Goal: Information Seeking & Learning: Learn about a topic

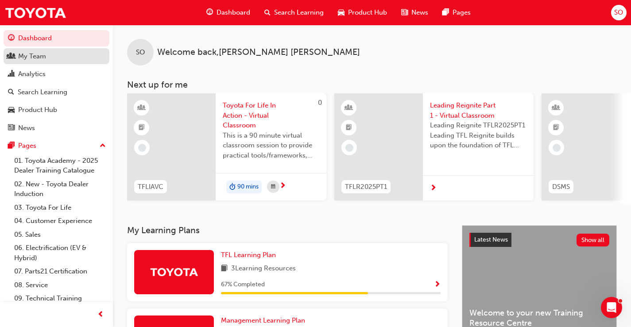
click at [34, 55] on div "My Team" at bounding box center [32, 56] width 28 height 10
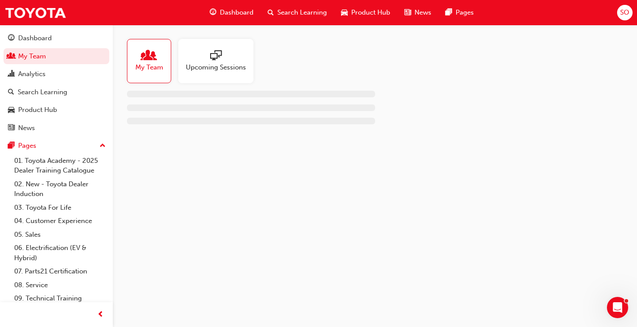
click at [192, 63] on span "Upcoming Sessions" at bounding box center [216, 67] width 60 height 10
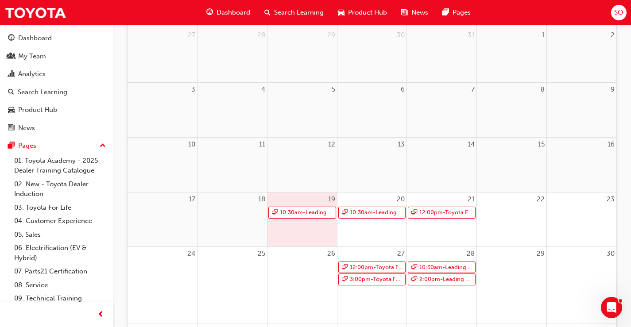
scroll to position [2, 0]
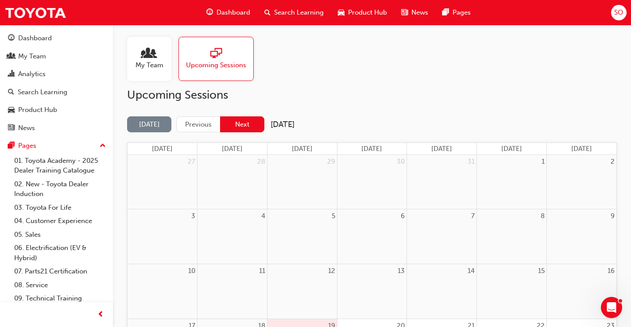
click at [236, 119] on button "Next" at bounding box center [242, 124] width 44 height 16
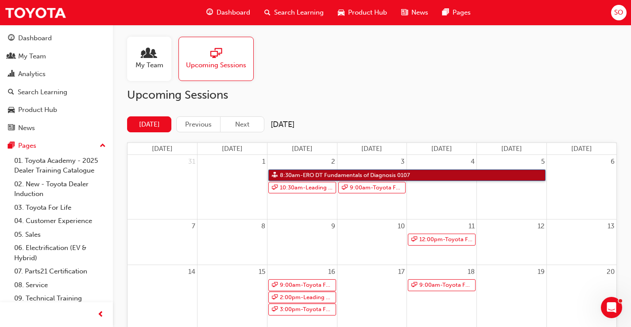
click at [321, 177] on link "8:30am - ERO DT Fundamentals of Diagnosis 0107" at bounding box center [406, 175] width 277 height 12
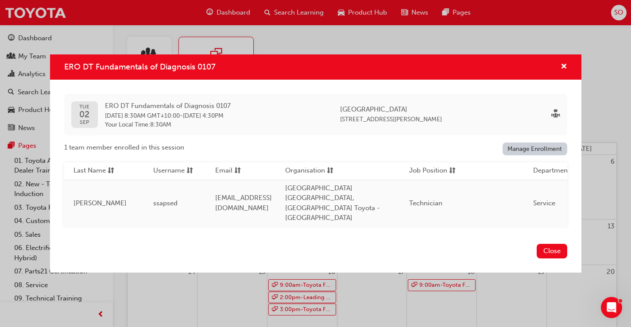
scroll to position [0, 0]
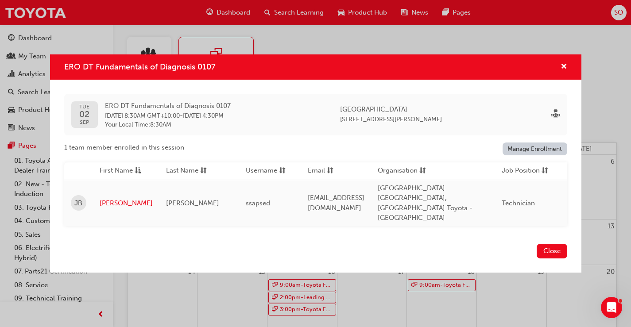
click at [534, 155] on link "Manage Enrollment" at bounding box center [534, 148] width 65 height 13
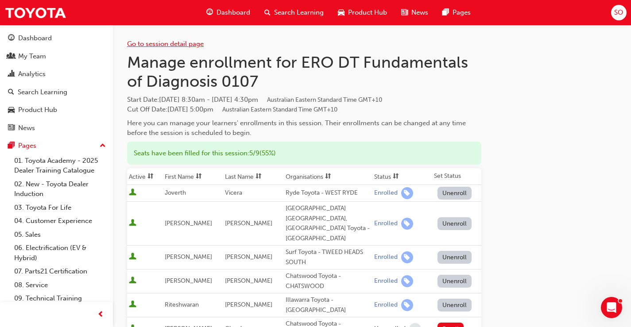
click at [176, 46] on link "Go to session detail page" at bounding box center [165, 44] width 77 height 8
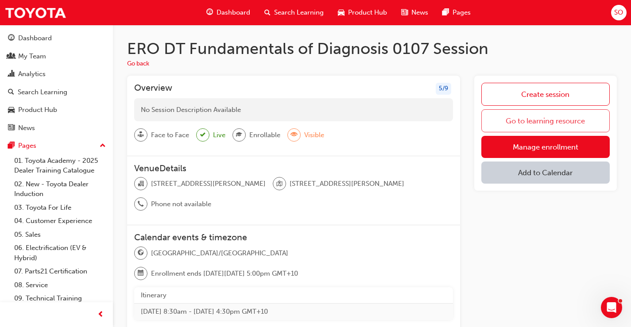
click at [542, 121] on link "Go to learning resource" at bounding box center [545, 120] width 128 height 23
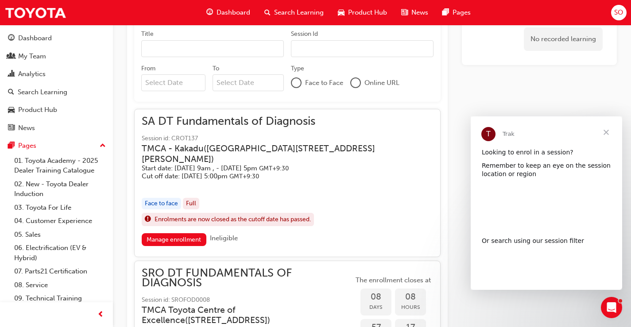
scroll to position [664, 0]
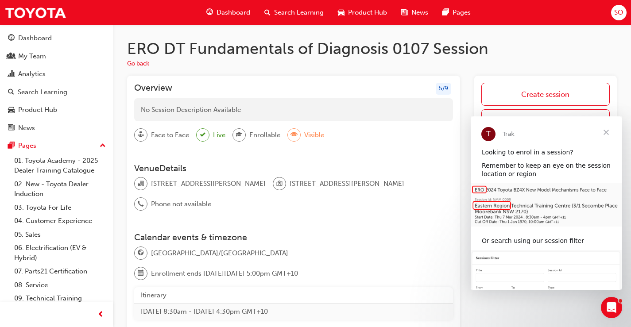
click at [513, 54] on h1 "ERO DT Fundamentals of Diagnosis 0107 Session" at bounding box center [371, 48] width 489 height 19
click at [608, 133] on span "Close" at bounding box center [606, 132] width 32 height 32
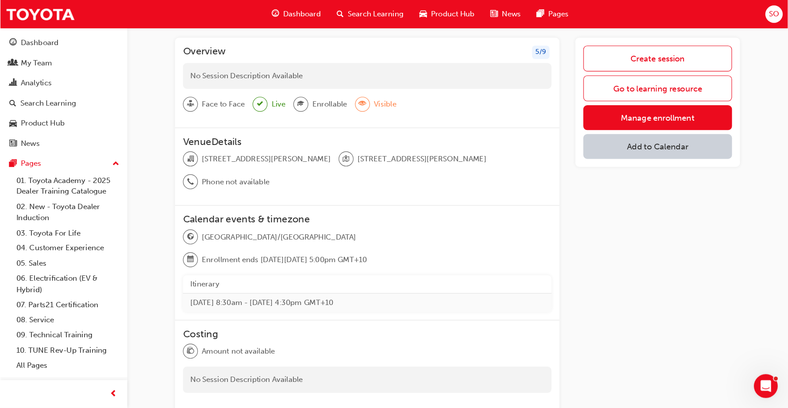
scroll to position [42, 0]
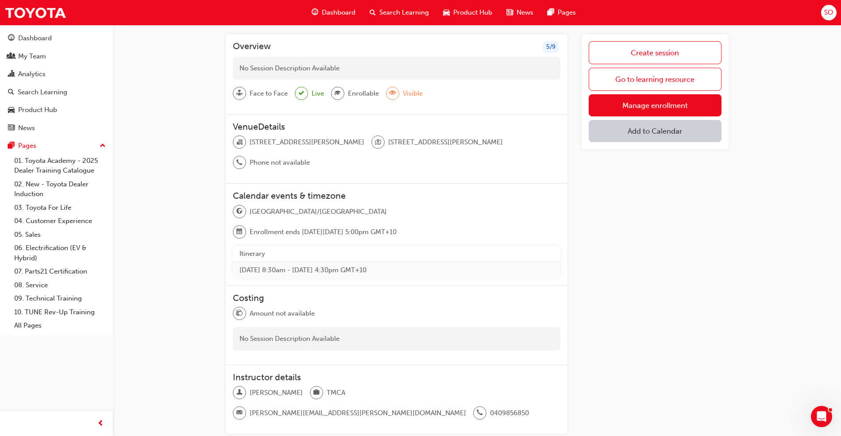
drag, startPoint x: 567, startPoint y: 9, endPoint x: 619, endPoint y: 252, distance: 248.9
click at [619, 252] on div "Create session Go to learning resource Manage enrollment Add to Calendar" at bounding box center [654, 237] width 146 height 407
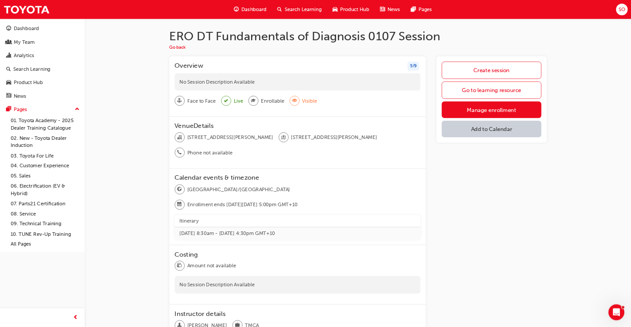
scroll to position [0, 0]
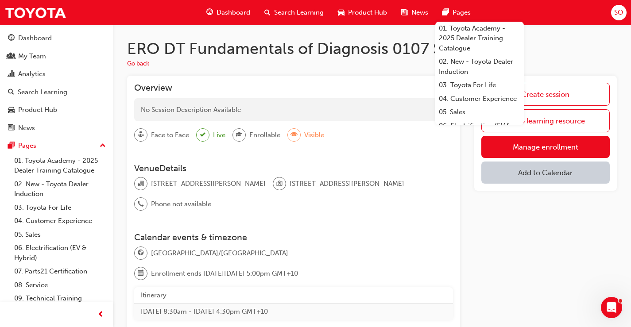
click at [223, 13] on span "Dashboard" at bounding box center [233, 13] width 34 height 10
